Goal: Transaction & Acquisition: Subscribe to service/newsletter

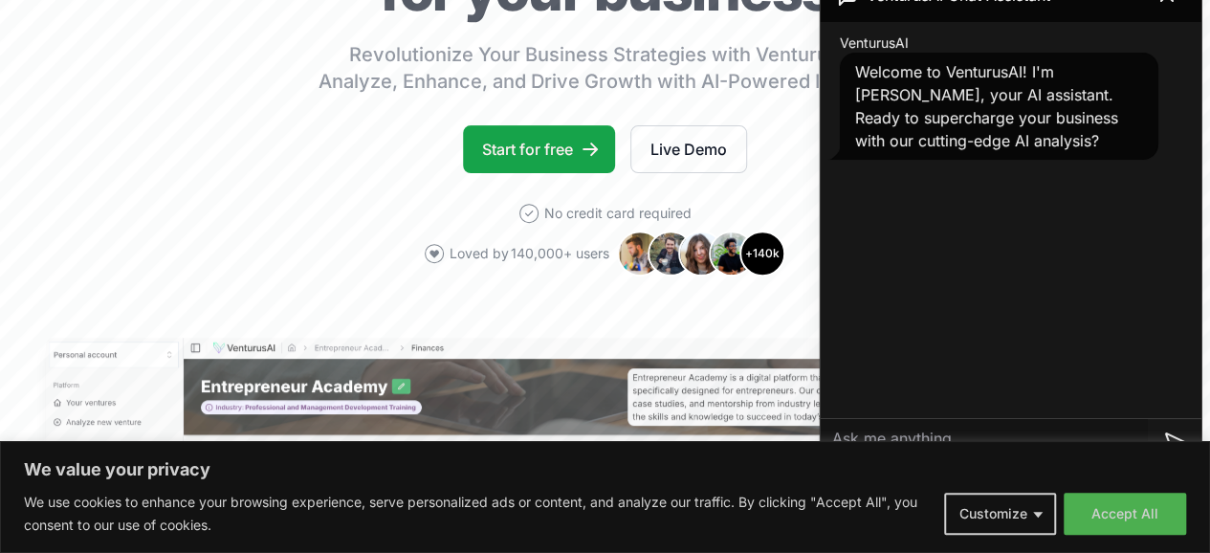
scroll to position [279, 0]
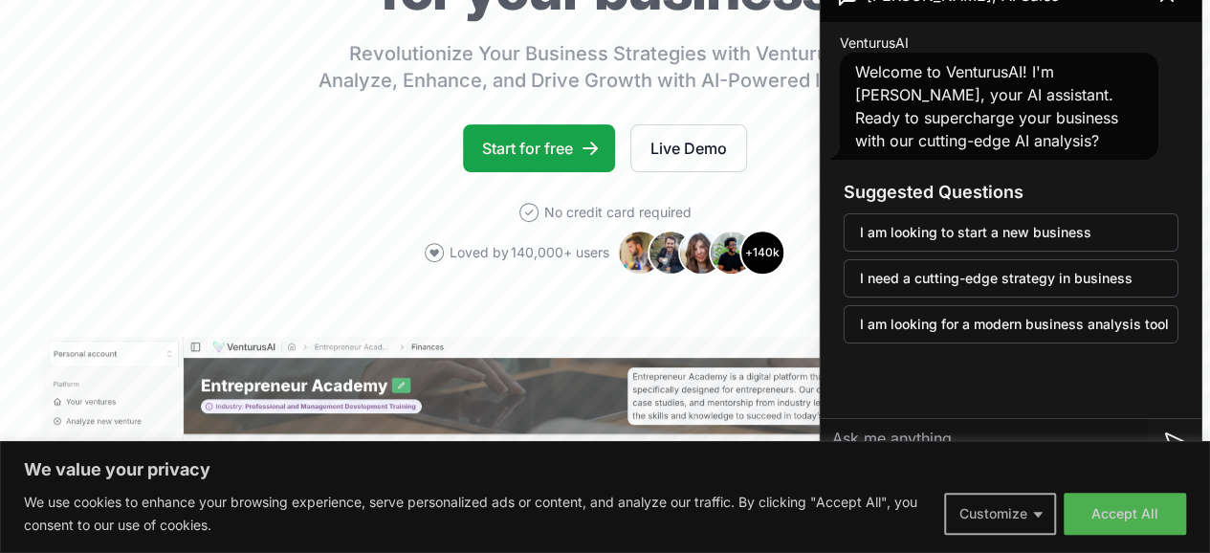
click at [1011, 517] on button "Customize" at bounding box center [1000, 514] width 112 height 42
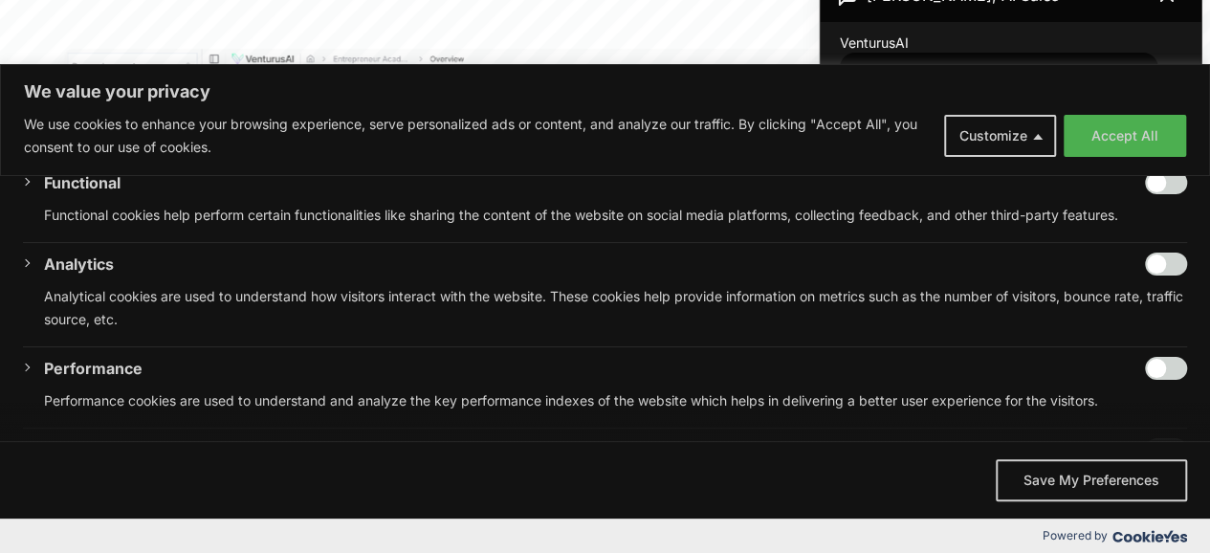
scroll to position [226, 0]
click at [1148, 253] on input "Enable Analytics" at bounding box center [1166, 264] width 42 height 23
checkbox input "true"
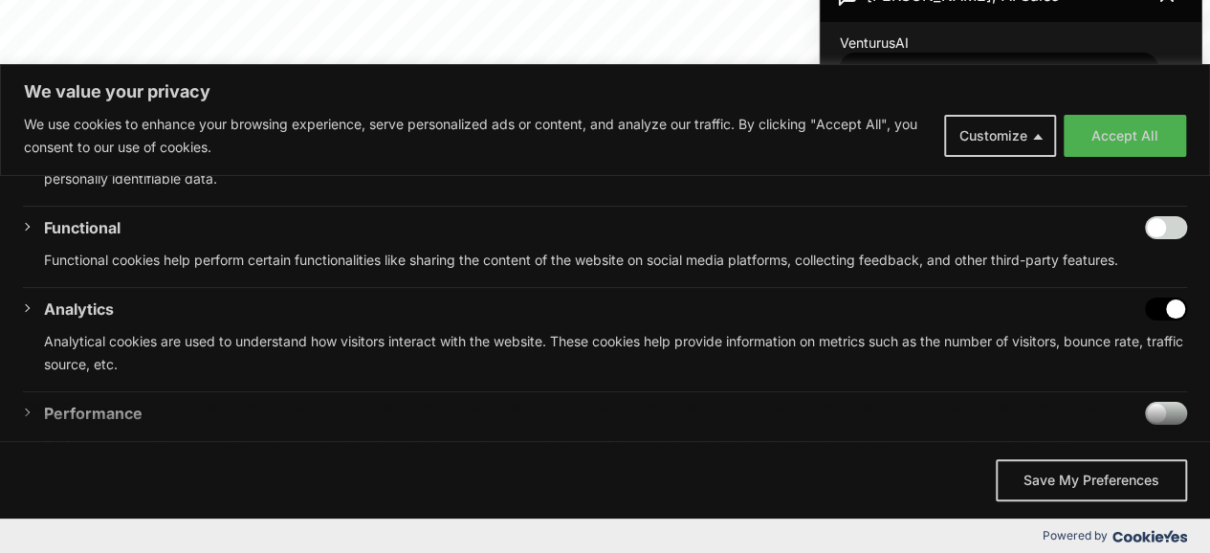
scroll to position [183, 0]
click at [1149, 217] on input "Enable Functional" at bounding box center [1166, 226] width 42 height 23
checkbox input "true"
click at [1073, 481] on button "Save My Preferences" at bounding box center [1091, 480] width 191 height 42
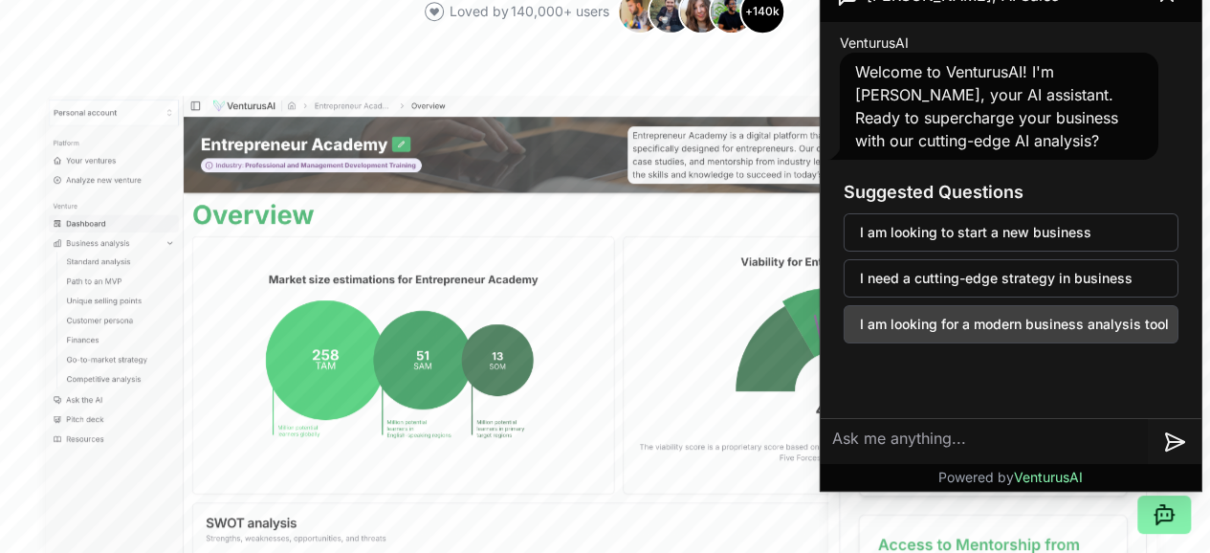
scroll to position [521, 0]
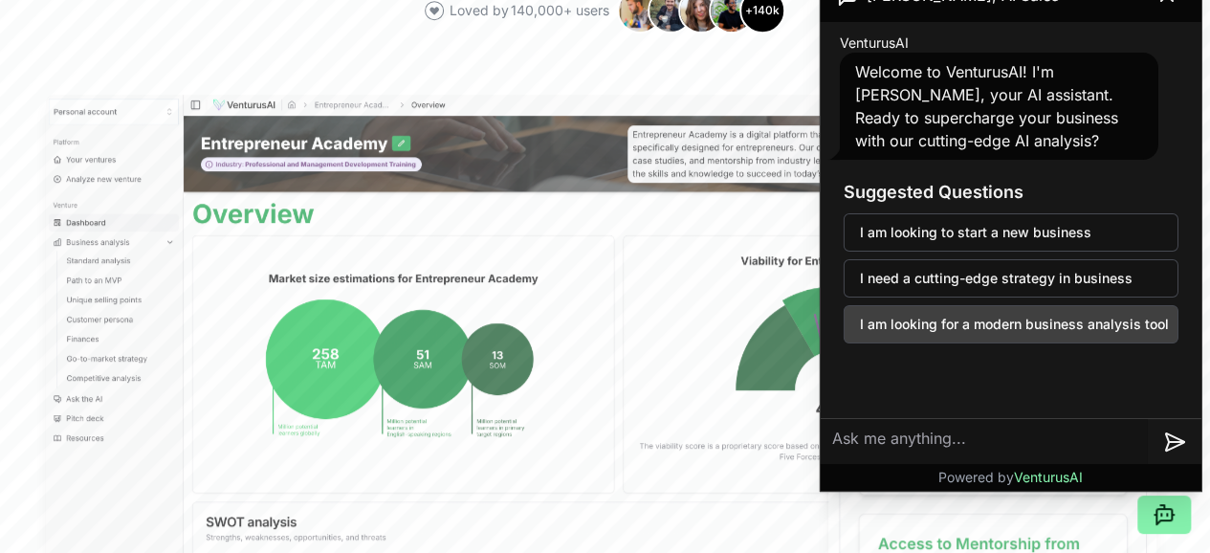
click at [960, 337] on button "I am looking for a modern business analysis tool" at bounding box center [1011, 324] width 335 height 38
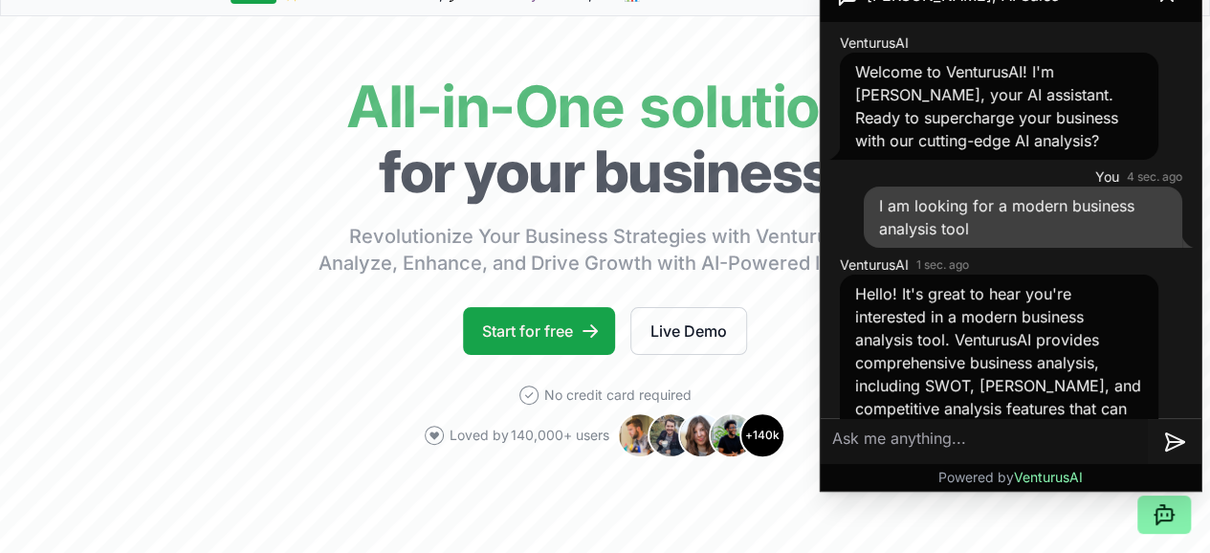
scroll to position [95, 0]
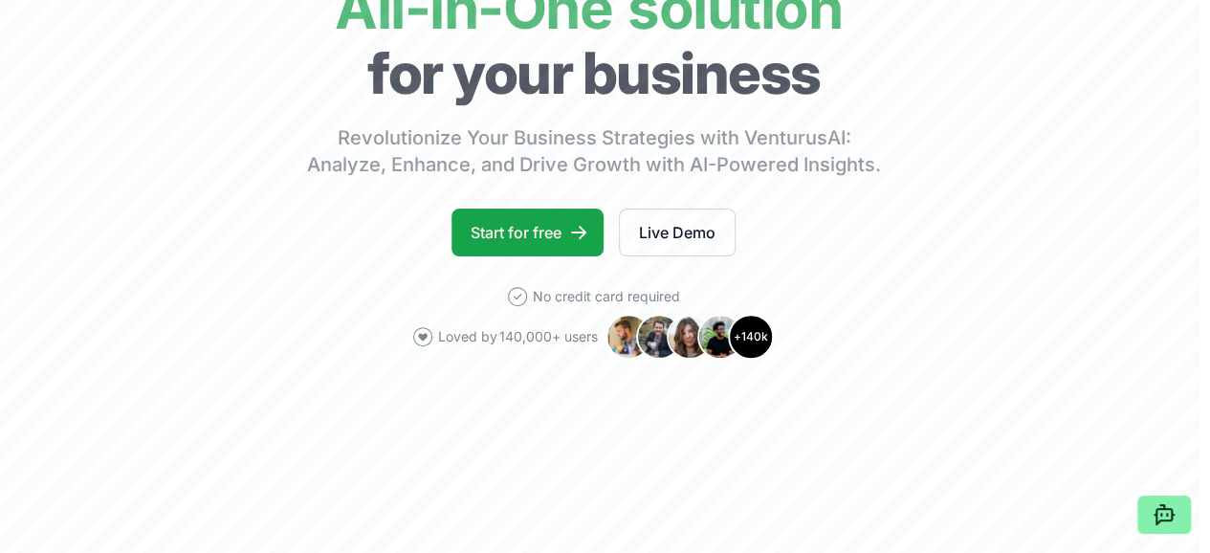
scroll to position [187, 11]
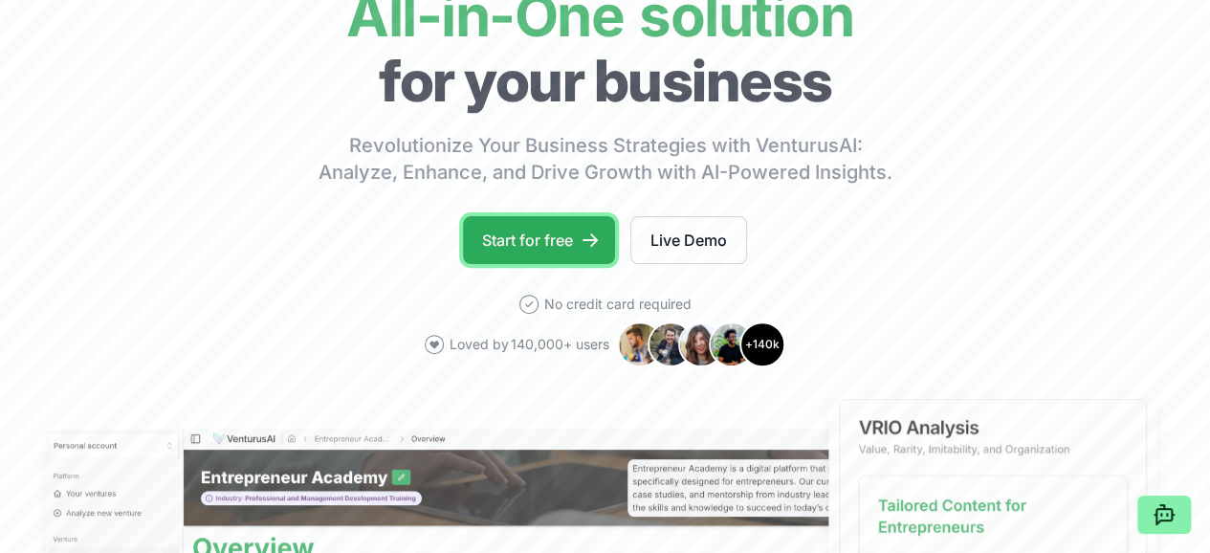
click at [492, 264] on link "Start for free" at bounding box center [539, 240] width 152 height 48
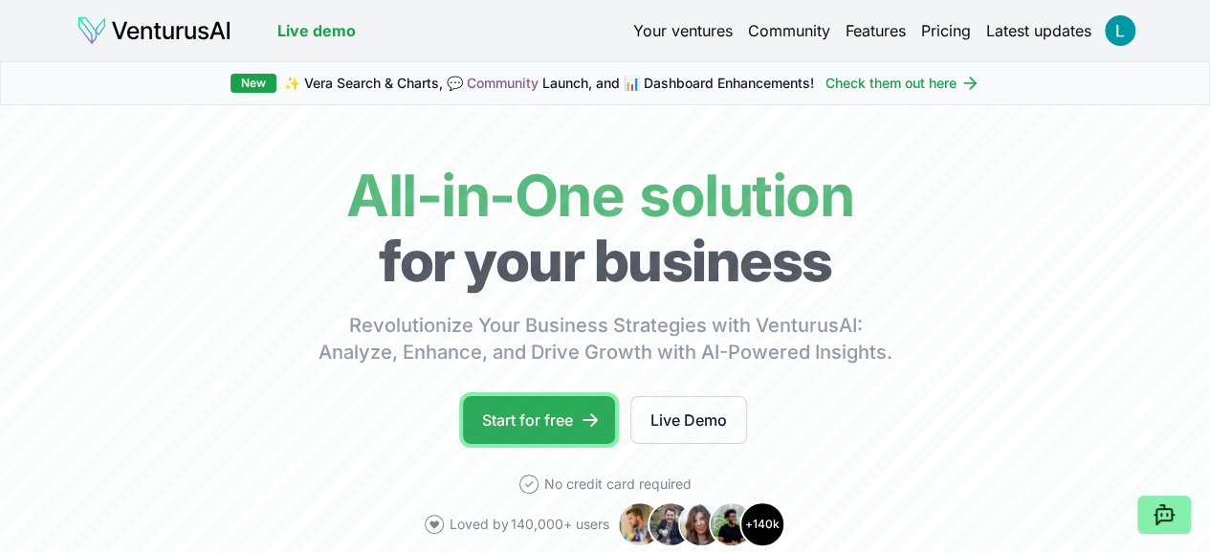
click at [532, 431] on link "Start for free" at bounding box center [539, 420] width 152 height 48
